Goal: Contribute content

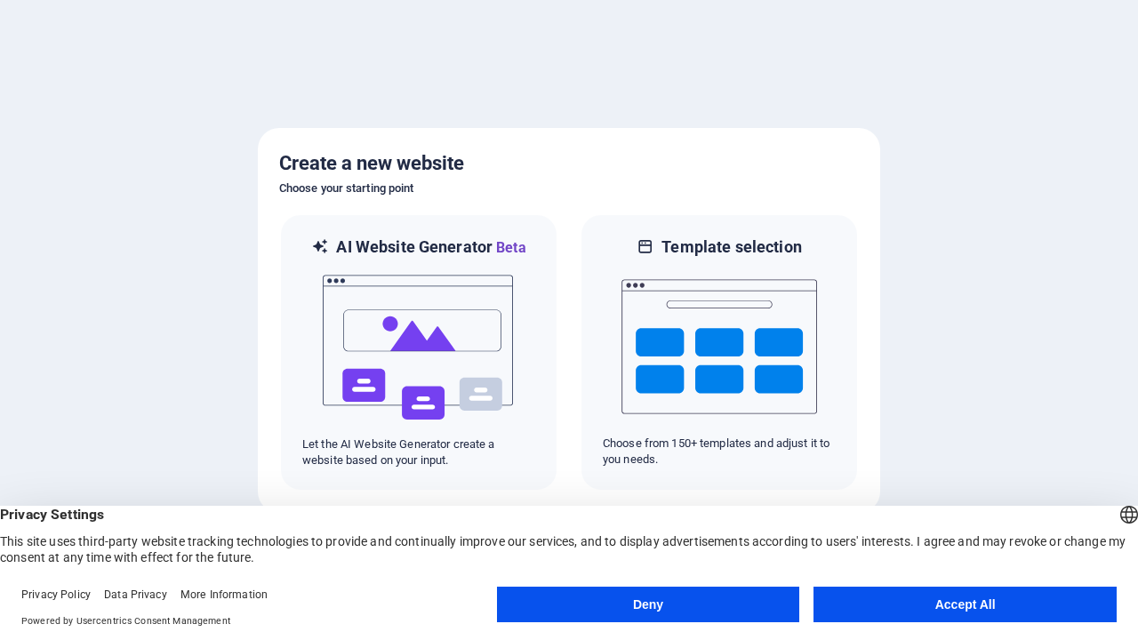
click at [648, 605] on button "Deny" at bounding box center [648, 605] width 303 height 36
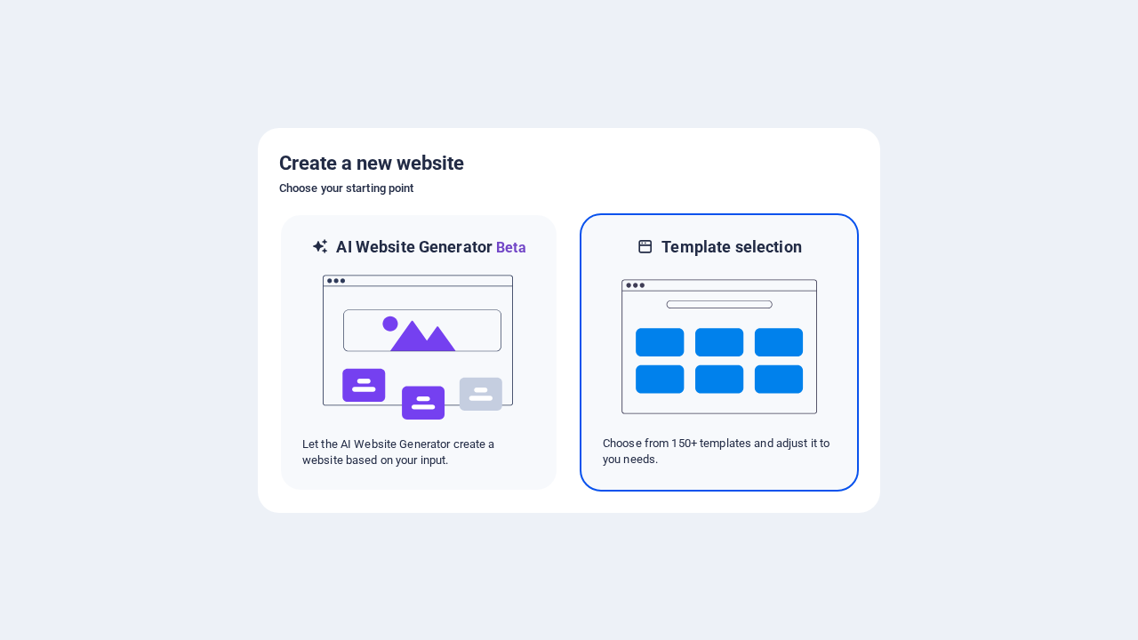
click at [719, 352] on img at bounding box center [720, 347] width 196 height 178
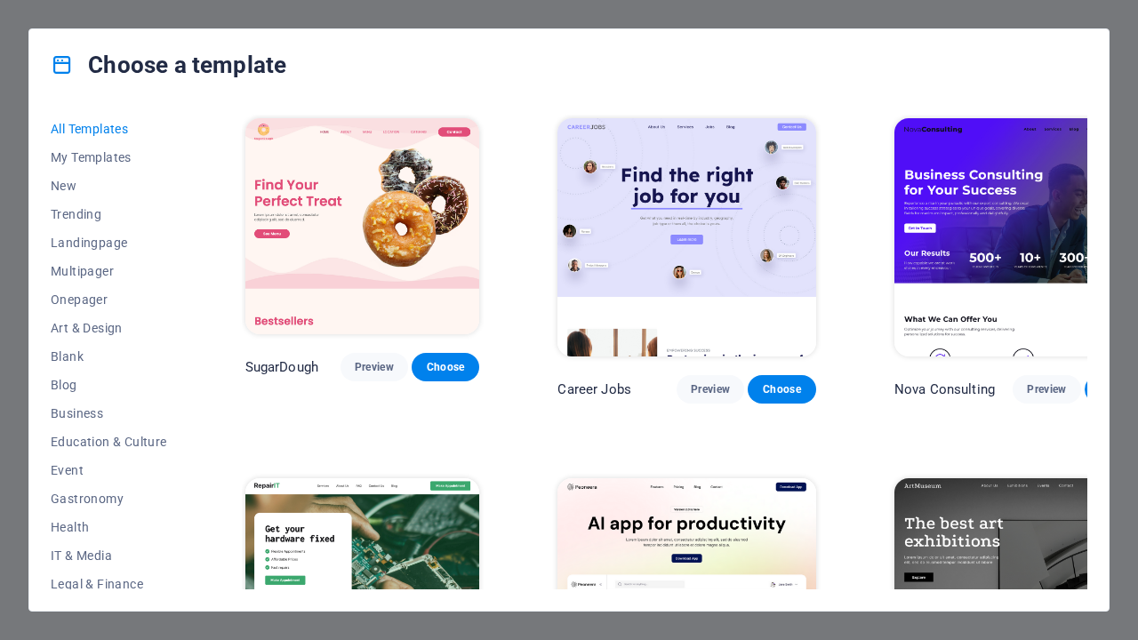
scroll to position [1160, 0]
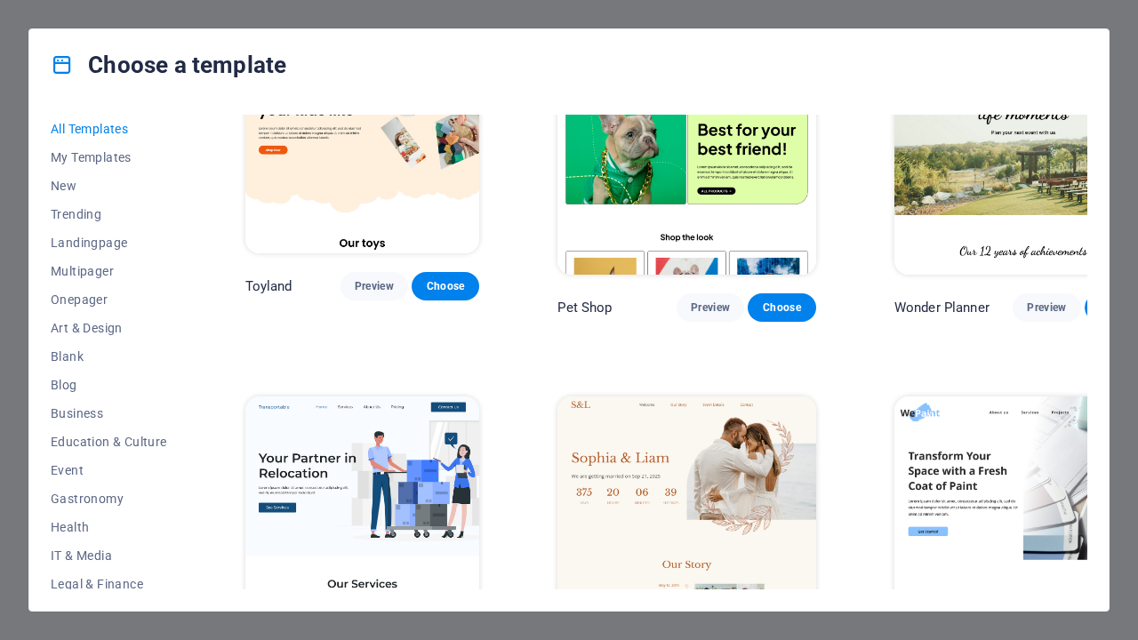
click at [445, 638] on span "Choose" at bounding box center [445, 645] width 39 height 14
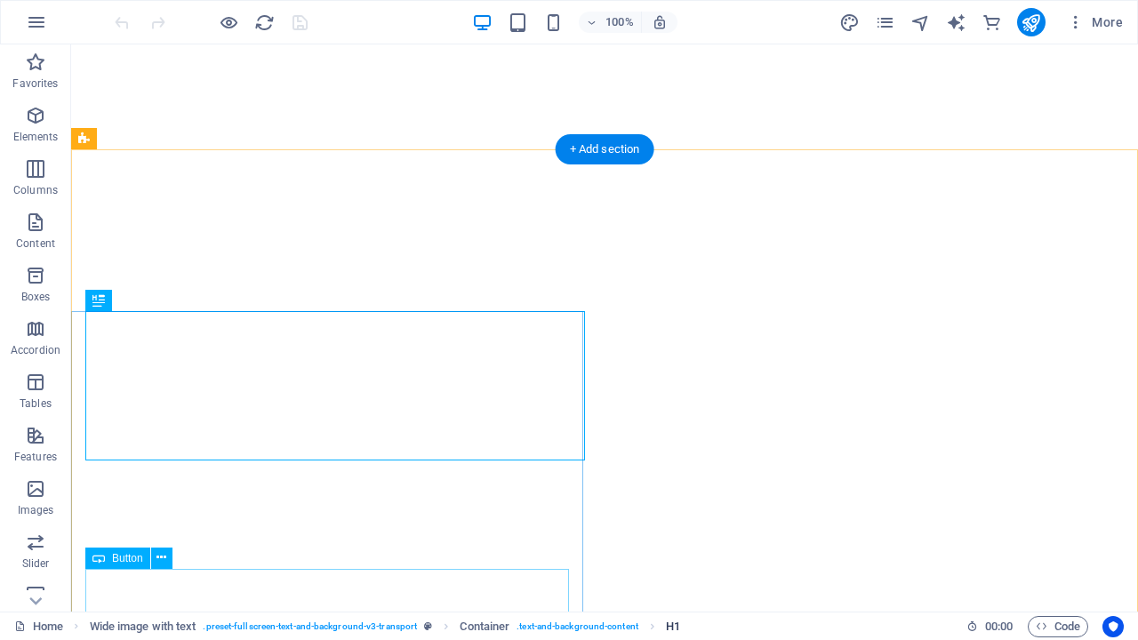
click at [673, 626] on span "H1" at bounding box center [673, 626] width 14 height 21
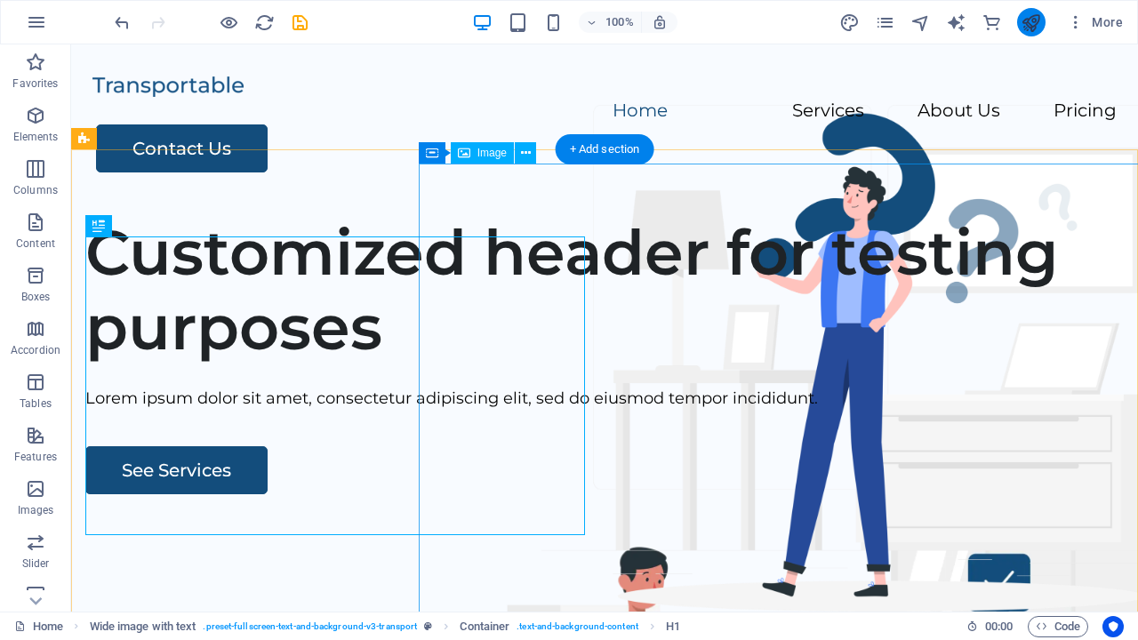
click at [1031, 22] on icon "publish" at bounding box center [1031, 22] width 20 height 20
checkbox input "false"
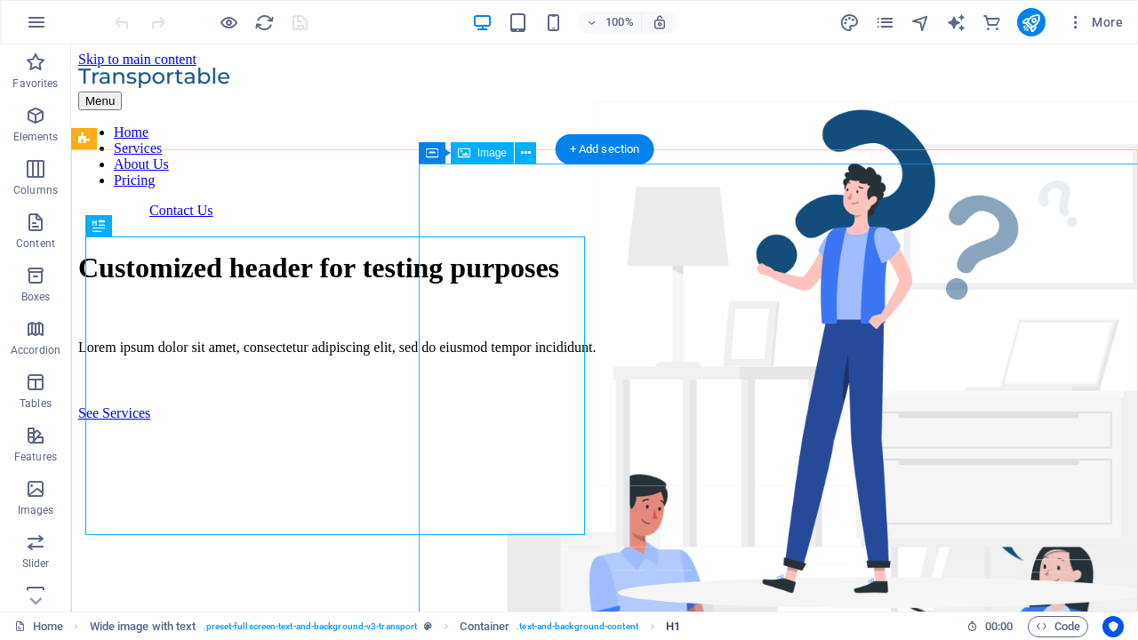
click at [673, 626] on span "H1" at bounding box center [673, 626] width 14 height 21
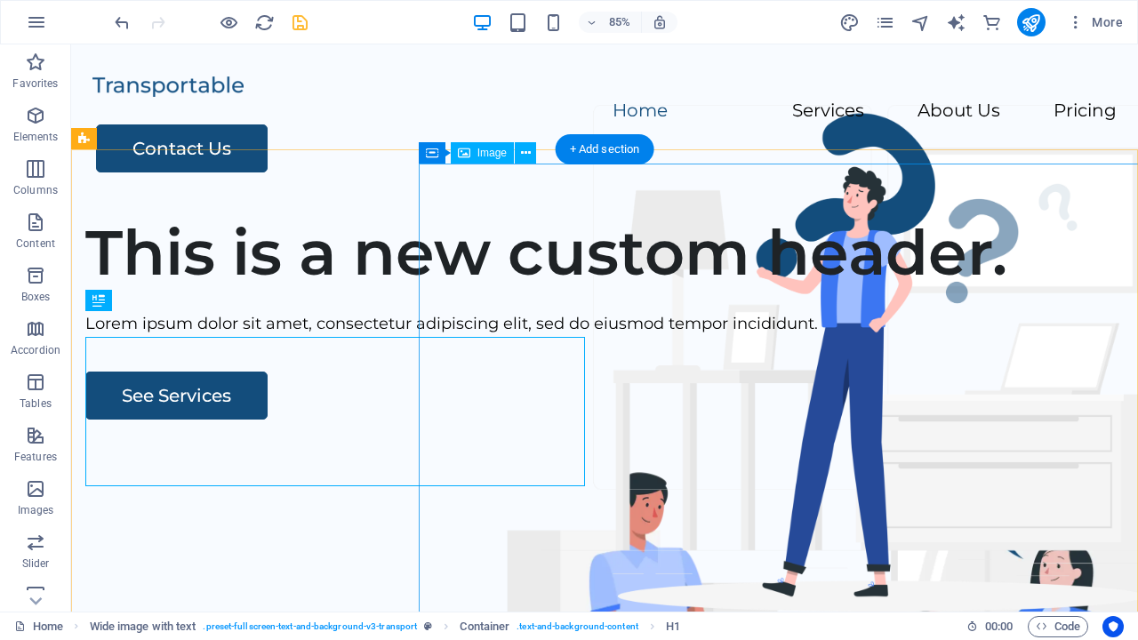
click at [300, 22] on icon "save" at bounding box center [300, 22] width 20 height 20
checkbox input "false"
click at [36, 22] on icon "button" at bounding box center [36, 22] width 21 height 21
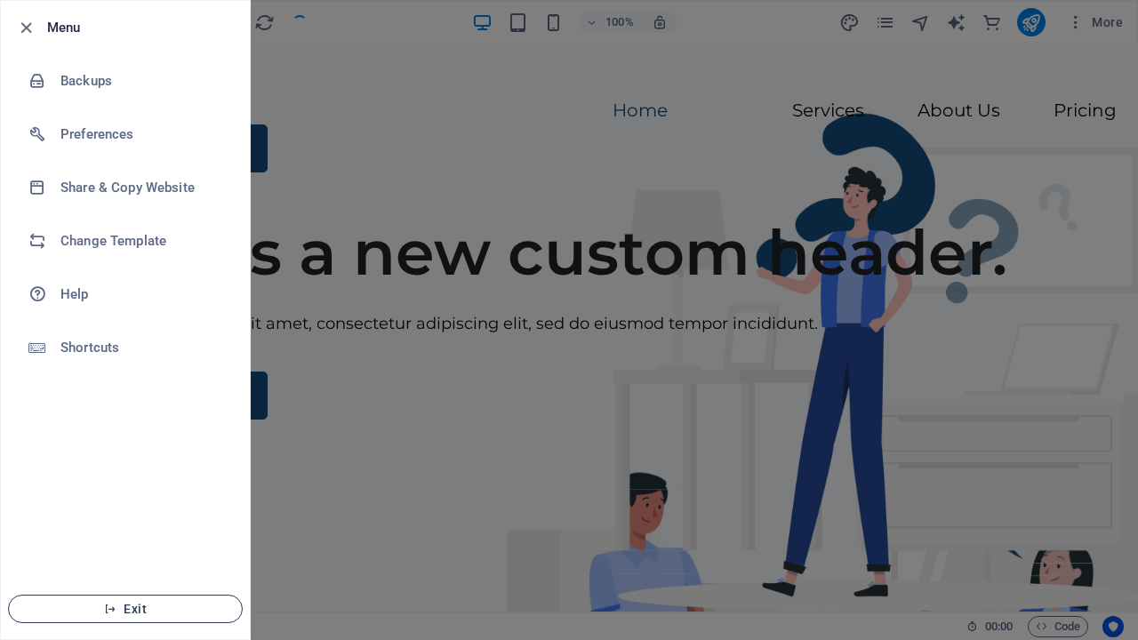
click at [125, 609] on span "Exit" at bounding box center [125, 609] width 205 height 14
